Goal: Task Accomplishment & Management: Use online tool/utility

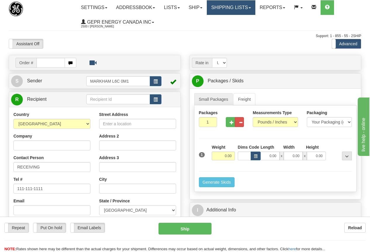
click at [240, 9] on link "Shipping lists" at bounding box center [231, 7] width 48 height 15
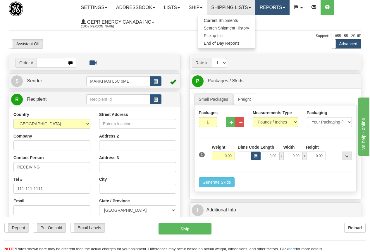
click at [275, 6] on link "Reports" at bounding box center [272, 7] width 34 height 15
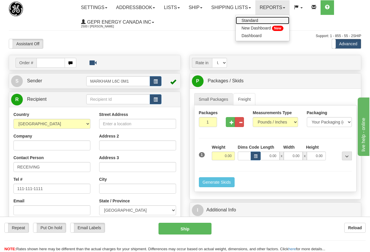
click at [256, 19] on span "Standard" at bounding box center [249, 20] width 17 height 5
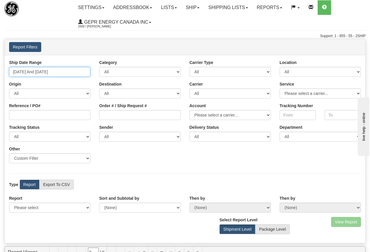
click at [52, 71] on input "[DATE] And [DATE]" at bounding box center [49, 72] width 81 height 10
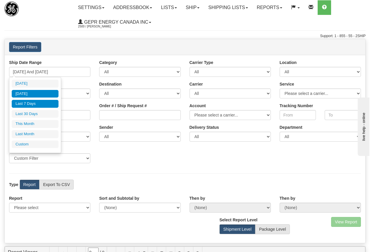
click at [34, 94] on li "[DATE]" at bounding box center [35, 94] width 47 height 8
type input "09/08/2025 And 09/08/2025"
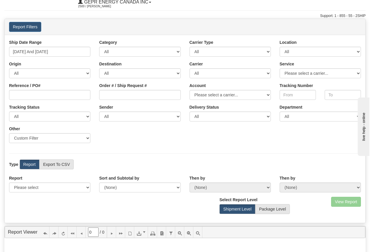
scroll to position [29, 0]
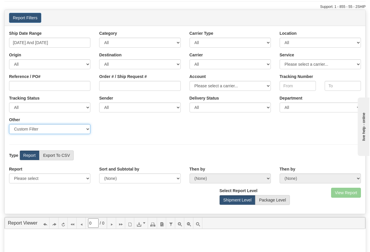
click at [89, 129] on select "Sender Company Sender Contact Sender Country Sender State Sender City Sender Zi…" at bounding box center [49, 129] width 81 height 10
click at [136, 138] on div "Ship Date Range 09/08/2025 And 09/08/2025 Category All Inbound Outbound Carrier…" at bounding box center [185, 84] width 360 height 108
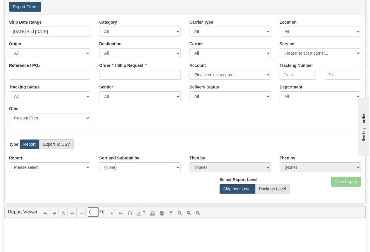
scroll to position [58, 0]
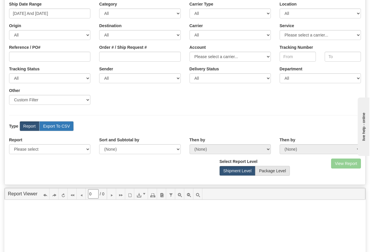
click at [64, 126] on label "Export To CSV" at bounding box center [56, 126] width 34 height 10
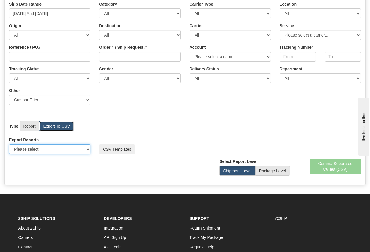
click at [88, 149] on select "Please select US Imports Section 321 US Imports Section 321 V2 US Imports Secti…" at bounding box center [49, 149] width 81 height 10
select select "211"
click at [9, 144] on select "Please select US Imports Section 321 US Imports Section 321 V2 US Imports Secti…" at bounding box center [49, 149] width 81 height 10
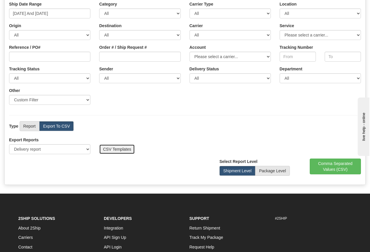
click at [123, 148] on button "CSV Templates" at bounding box center [117, 149] width 36 height 10
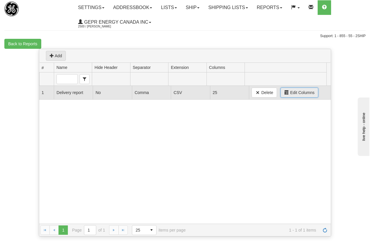
click at [295, 91] on span "Edit Columns" at bounding box center [302, 93] width 24 height 6
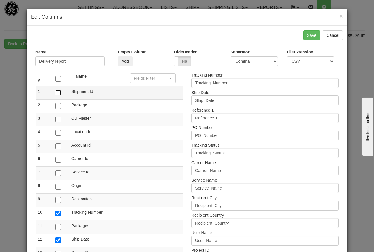
click at [57, 93] on input "checkbox" at bounding box center [58, 93] width 6 height 6
checkbox input "true"
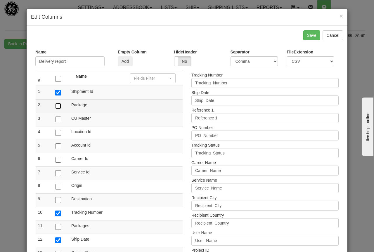
click at [55, 107] on input "checkbox" at bounding box center [58, 106] width 6 height 6
checkbox input "true"
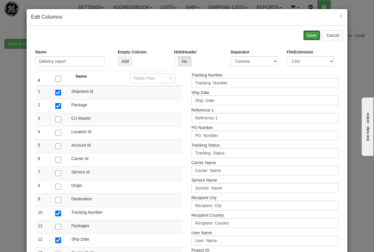
click at [312, 34] on button "Save" at bounding box center [311, 35] width 17 height 10
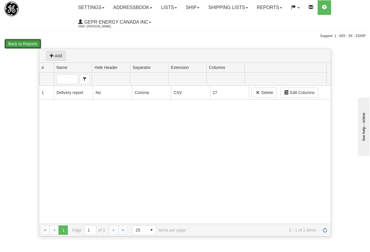
click at [30, 43] on button "Back to Reports" at bounding box center [22, 44] width 37 height 10
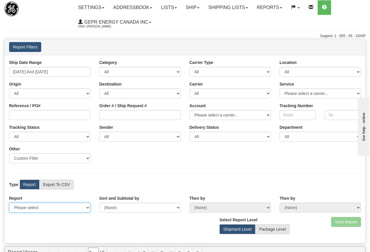
click at [47, 209] on select "Please select 1 Line Shipment Report Address Detail Basic Shipment Overview Can…" at bounding box center [49, 208] width 81 height 10
click at [134, 156] on div "Ship Date Range 09/03/2025 And 09/09/2025 Category All Inbound Outbound Carrier…" at bounding box center [185, 114] width 360 height 108
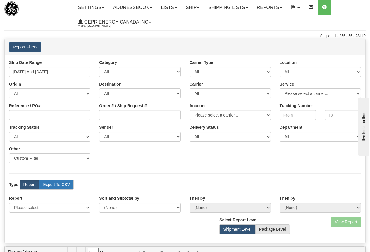
click at [68, 185] on label "Export To CSV" at bounding box center [56, 185] width 34 height 10
radio input "true"
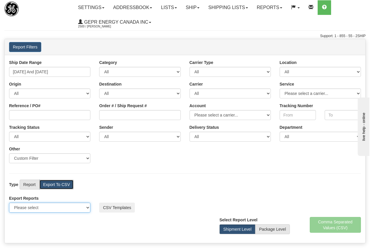
click at [87, 207] on select "Please select US Imports Section 321 US Imports Section 321 V2 US Imports Secti…" at bounding box center [49, 208] width 81 height 10
select select "211"
click at [9, 203] on select "Please select US Imports Section 321 US Imports Section 321 V2 US Imports Secti…" at bounding box center [49, 208] width 81 height 10
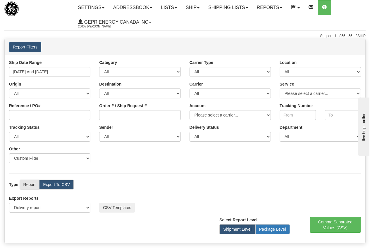
click at [277, 229] on label "Package Level" at bounding box center [272, 229] width 34 height 10
radio input "true"
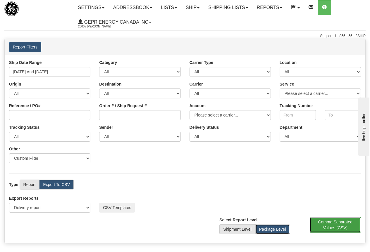
click at [345, 226] on button "Comma Separated Values (CSV)" at bounding box center [334, 225] width 51 height 16
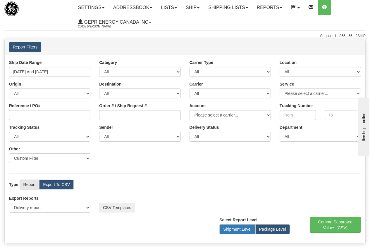
click at [235, 230] on label "Shipment Level" at bounding box center [237, 229] width 36 height 10
radio input "true"
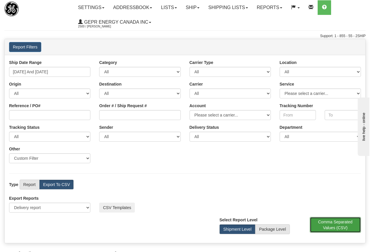
click at [333, 225] on button "Comma Separated Values (CSV)" at bounding box center [334, 225] width 51 height 16
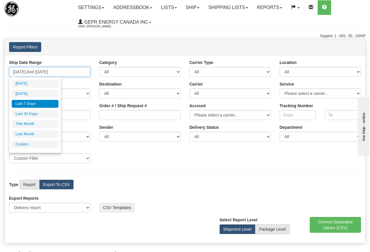
click at [45, 71] on input "09/03/2025 And 09/09/2025" at bounding box center [49, 72] width 81 height 10
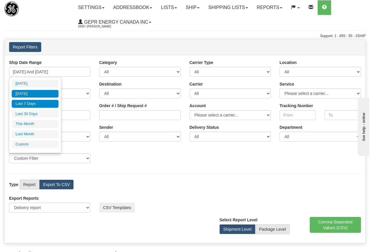
click at [31, 92] on li "Yesterday" at bounding box center [35, 94] width 47 height 8
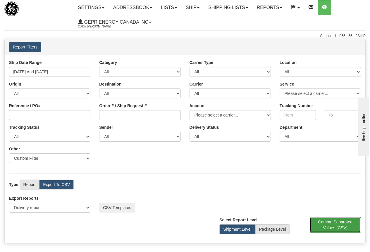
click at [327, 221] on button "Comma Separated Values (CSV)" at bounding box center [334, 225] width 51 height 16
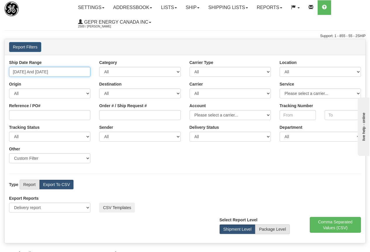
click at [58, 72] on input "09/08/2025 And 09/08/2025" at bounding box center [49, 72] width 81 height 10
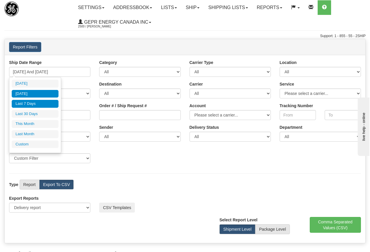
click at [43, 102] on li "Last 7 Days" at bounding box center [35, 104] width 47 height 8
type input "09/03/2025 And 09/09/2025"
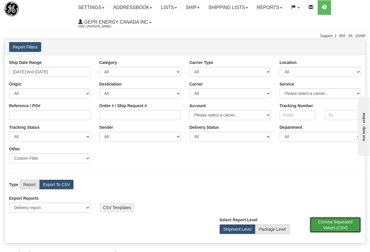
click at [334, 224] on button "Comma Separated Values (CSV)" at bounding box center [334, 225] width 51 height 16
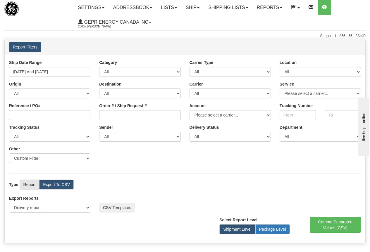
click at [279, 230] on label "Package Level" at bounding box center [272, 229] width 34 height 10
radio input "true"
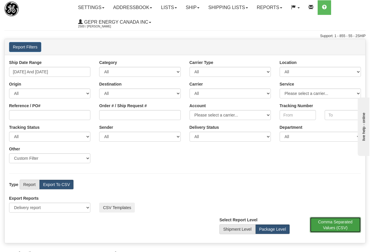
click at [336, 224] on button "Comma Separated Values (CSV)" at bounding box center [334, 225] width 51 height 16
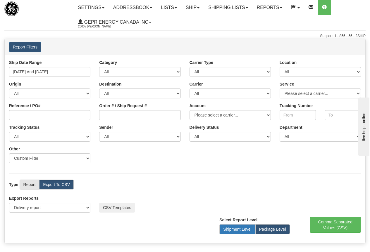
click at [234, 229] on label "Shipment Level" at bounding box center [237, 229] width 36 height 10
radio input "true"
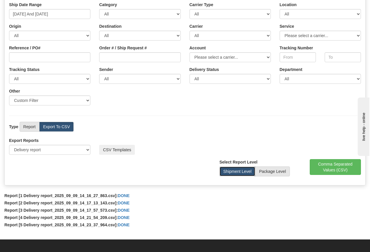
scroll to position [58, 0]
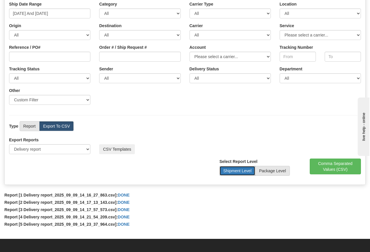
click at [241, 170] on label "Shipment Level" at bounding box center [237, 171] width 36 height 10
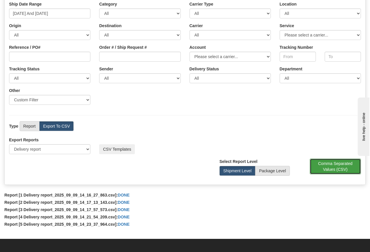
click at [337, 170] on button "Comma Separated Values (CSV)" at bounding box center [334, 167] width 51 height 16
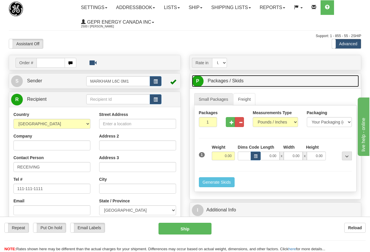
click at [234, 79] on span "Packages / Skids" at bounding box center [226, 80] width 36 height 5
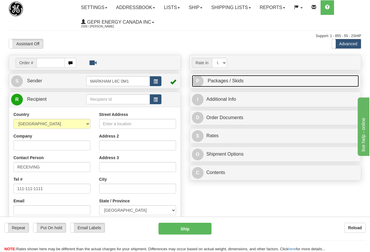
click at [234, 79] on span "Packages / Skids" at bounding box center [226, 80] width 36 height 5
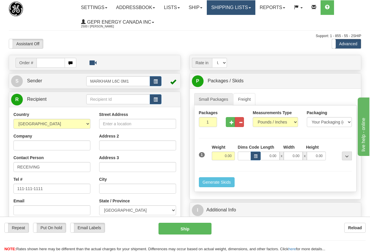
click at [241, 6] on link "Shipping lists" at bounding box center [231, 7] width 48 height 15
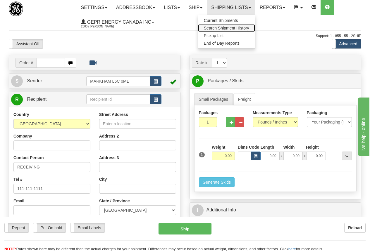
click at [247, 26] on span "Search Shipment History" at bounding box center [226, 28] width 45 height 5
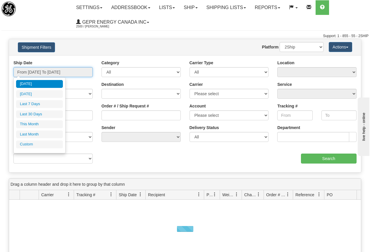
click at [72, 73] on input "From 09/08/2025 To 09/09/2025" at bounding box center [52, 72] width 79 height 10
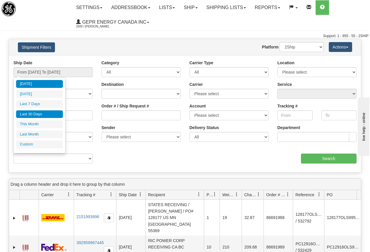
click at [47, 113] on li "Last 30 Days" at bounding box center [39, 114] width 47 height 8
type input "From 08/11/2025 To 09/09/2025"
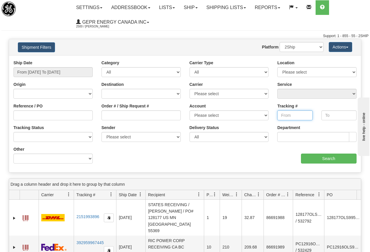
click at [282, 115] on input "Tracking #" at bounding box center [294, 115] width 35 height 10
paste input "7291698702"
click at [329, 158] on input "Search" at bounding box center [329, 159] width 56 height 10
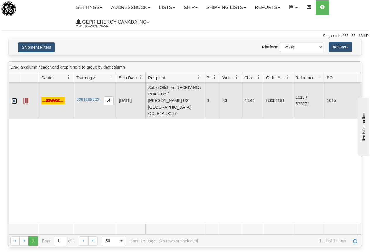
click at [15, 98] on link "Expand" at bounding box center [14, 101] width 6 height 6
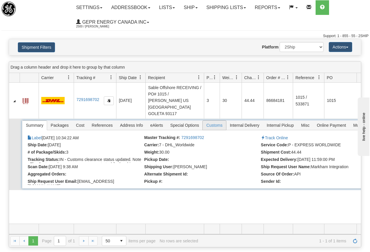
click at [215, 121] on span "Customs" at bounding box center [214, 125] width 23 height 9
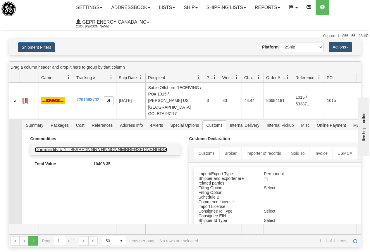
click at [130, 147] on link "Commodity # 1 - 859BP0NNNNHNNCNNMBBFB3ECNBN043X" at bounding box center [101, 149] width 132 height 5
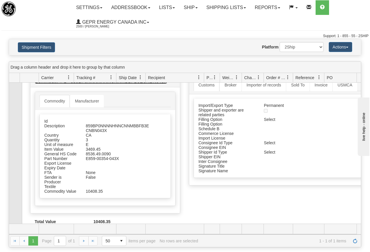
scroll to position [72, 0]
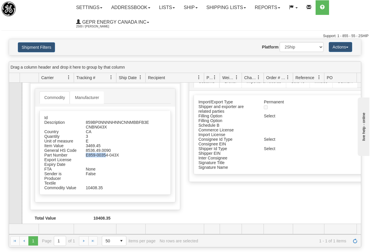
drag, startPoint x: 86, startPoint y: 149, endPoint x: 106, endPoint y: 149, distance: 19.9
click at [106, 153] on div "E859-00354-043X" at bounding box center [118, 155] width 74 height 5
click at [103, 153] on div "E859-00354-043X" at bounding box center [118, 155] width 74 height 5
click at [91, 153] on div "E859-00354-043X" at bounding box center [118, 155] width 74 height 5
drag, startPoint x: 86, startPoint y: 148, endPoint x: 118, endPoint y: 149, distance: 32.5
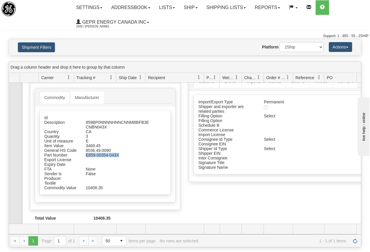
click at [118, 153] on div "E859-00354-043X" at bounding box center [118, 155] width 74 height 5
copy div "E859-00354-043X"
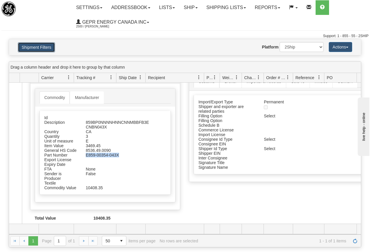
click at [41, 46] on button "Shipment Filters" at bounding box center [36, 47] width 37 height 10
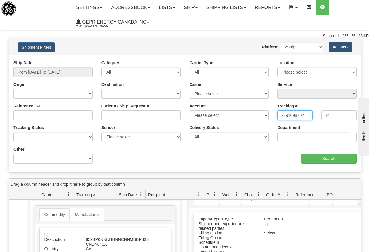
click at [279, 115] on input "7291698702" at bounding box center [294, 115] width 35 height 10
type input "2"
paste input "6107750073"
type input "6107750073"
click at [326, 159] on input "Search" at bounding box center [329, 159] width 56 height 10
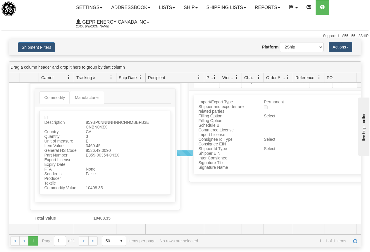
scroll to position [0, 0]
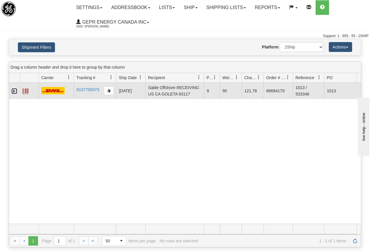
click at [13, 90] on link "Expand" at bounding box center [14, 91] width 6 height 6
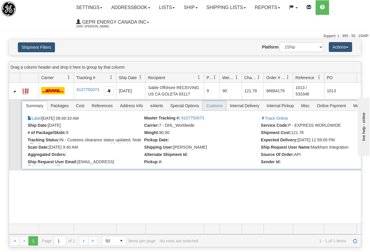
click at [216, 104] on span "Customs" at bounding box center [214, 105] width 23 height 9
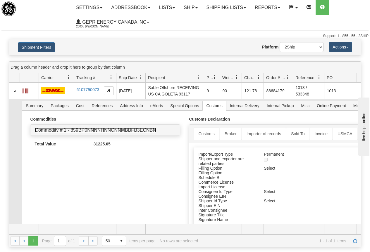
click at [116, 128] on link "Commodity # 1 - 859BP0NNNNHNNCNNMBBFB3ECNBN" at bounding box center [95, 130] width 121 height 5
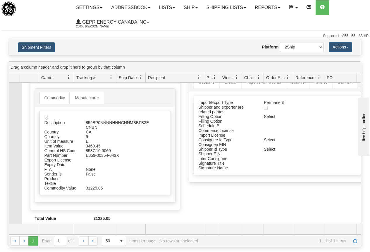
scroll to position [59, 0]
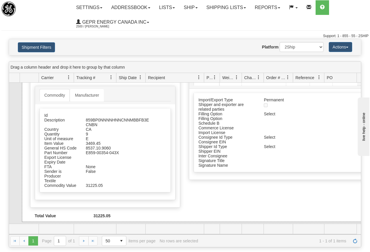
click at [93, 151] on div "E859-00354-043X" at bounding box center [118, 153] width 74 height 5
drag, startPoint x: 86, startPoint y: 148, endPoint x: 119, endPoint y: 149, distance: 32.8
click at [119, 151] on div "E859-00354-043X" at bounding box center [118, 153] width 74 height 5
copy div "E859-00354-043X"
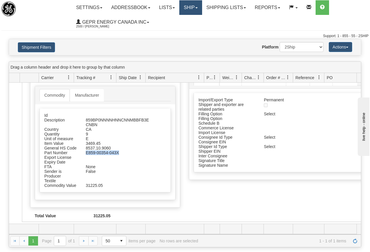
click at [191, 7] on link "Ship" at bounding box center [190, 7] width 23 height 15
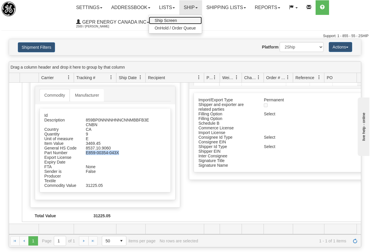
click at [165, 19] on span "Ship Screen" at bounding box center [166, 20] width 22 height 5
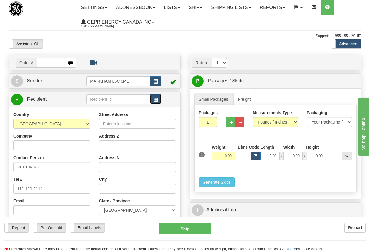
click at [158, 100] on span "button" at bounding box center [155, 100] width 4 height 4
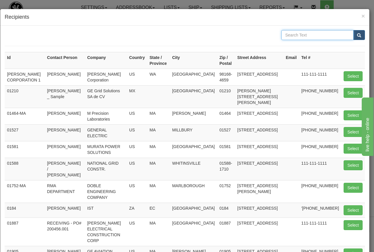
click at [299, 32] on input "text" at bounding box center [317, 35] width 72 height 10
type input "701-77"
click at [357, 34] on span "submit" at bounding box center [359, 36] width 4 height 4
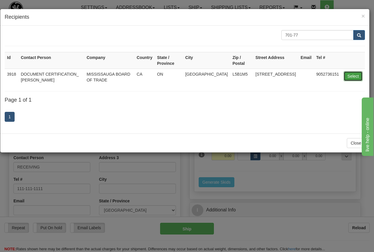
click at [350, 77] on button "Select" at bounding box center [353, 76] width 19 height 10
type input "3918"
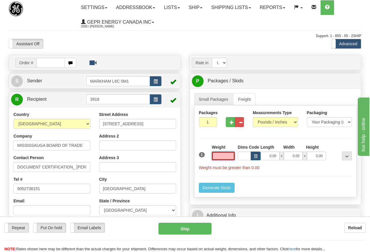
scroll to position [29, 0]
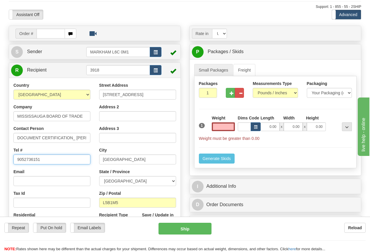
type input "0.00"
click at [43, 159] on input "9052736151" at bounding box center [51, 160] width 77 height 10
drag, startPoint x: 24, startPoint y: 161, endPoint x: 30, endPoint y: 159, distance: 6.2
click at [24, 161] on input "9052736151" at bounding box center [51, 160] width 77 height 10
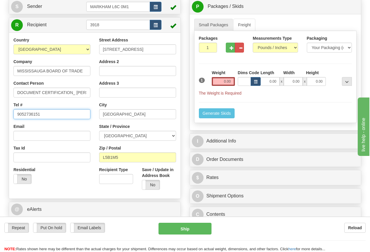
scroll to position [88, 0]
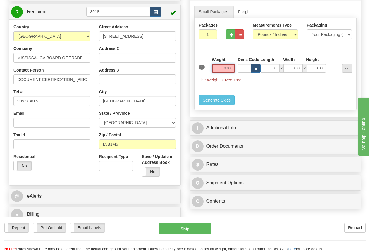
drag, startPoint x: 224, startPoint y: 67, endPoint x: 228, endPoint y: 66, distance: 3.6
click at [225, 67] on input "0.00" at bounding box center [223, 68] width 23 height 9
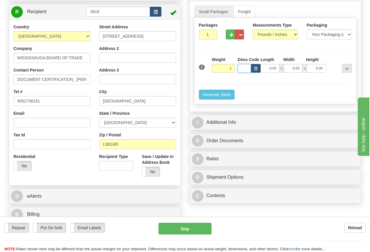
type input "1.00"
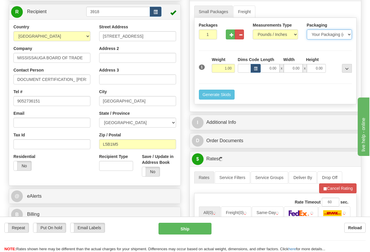
click at [336, 35] on select "Your Packaging (customer supplied) Envelope (carrier supplied) Pack (carrier su…" at bounding box center [329, 35] width 45 height 10
select select "2"
click at [307, 30] on select "Your Packaging (customer supplied) Envelope (carrier supplied) Pack (carrier su…" at bounding box center [329, 35] width 45 height 10
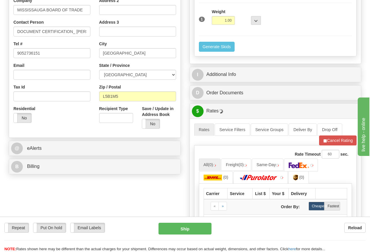
scroll to position [146, 0]
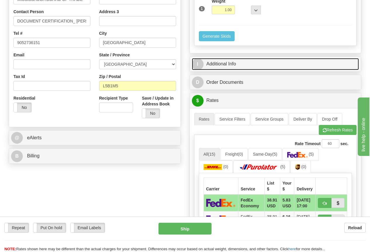
click at [234, 62] on link "I Additional Info" at bounding box center [275, 64] width 167 height 12
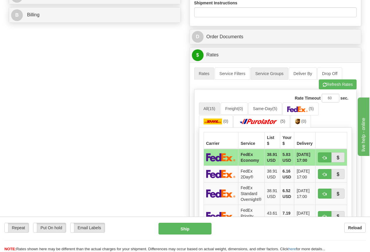
scroll to position [292, 0]
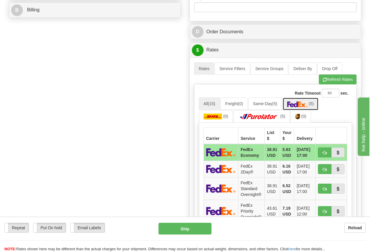
click at [305, 102] on img at bounding box center [297, 104] width 20 height 6
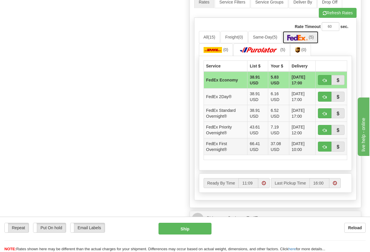
scroll to position [380, 0]
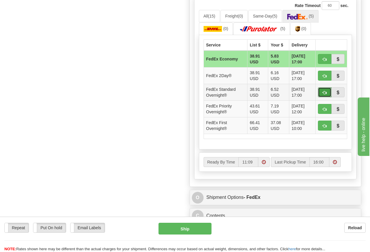
click at [322, 92] on span "button" at bounding box center [324, 93] width 4 height 4
type input "05"
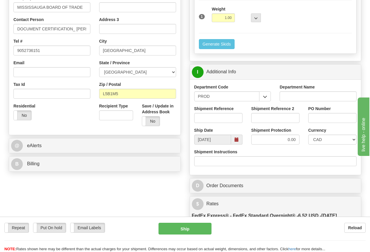
scroll to position [116, 0]
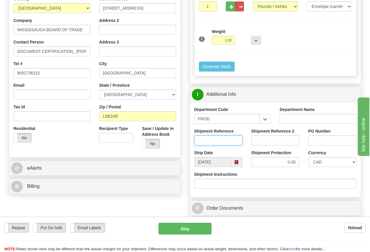
click at [212, 141] on input "Shipment Reference" at bounding box center [218, 141] width 48 height 10
type input "[PERSON_NAME]"
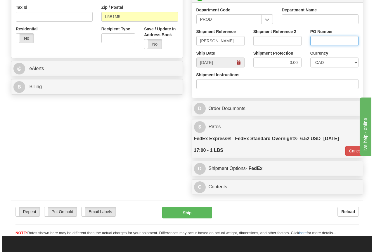
scroll to position [233, 0]
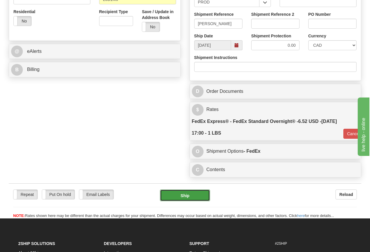
click at [186, 196] on button "Ship" at bounding box center [185, 196] width 50 height 12
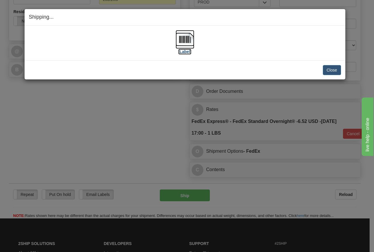
click at [186, 37] on img at bounding box center [185, 39] width 19 height 19
